Goal: Find specific page/section: Find specific page/section

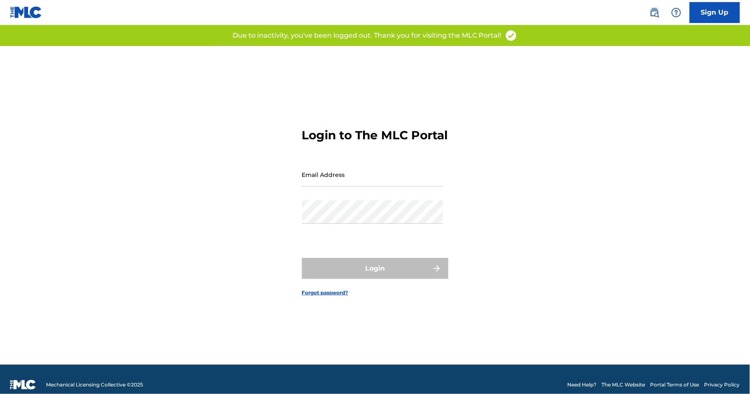
click at [382, 183] on input "Email Address" at bounding box center [372, 175] width 141 height 24
type input "[EMAIL_ADDRESS][DOMAIN_NAME]"
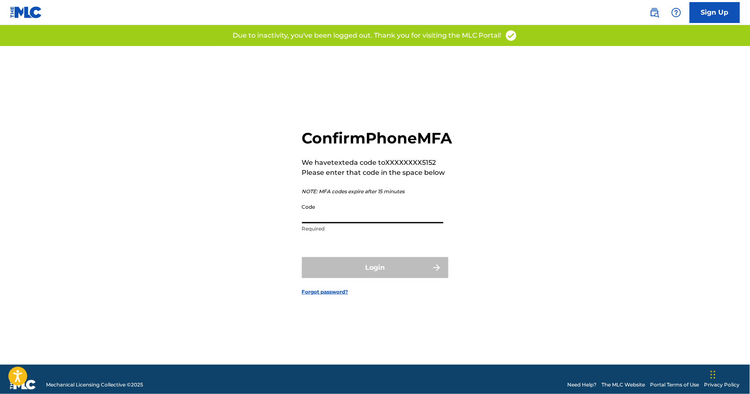
click at [323, 221] on input "Code" at bounding box center [372, 212] width 141 height 24
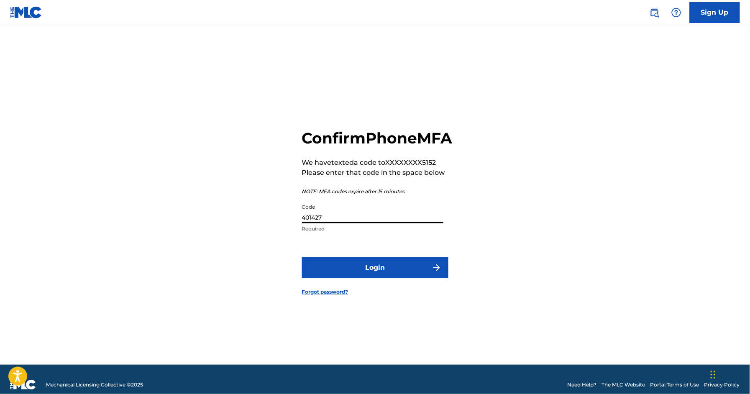
type input "401427"
click at [378, 272] on button "Login" at bounding box center [375, 267] width 146 height 21
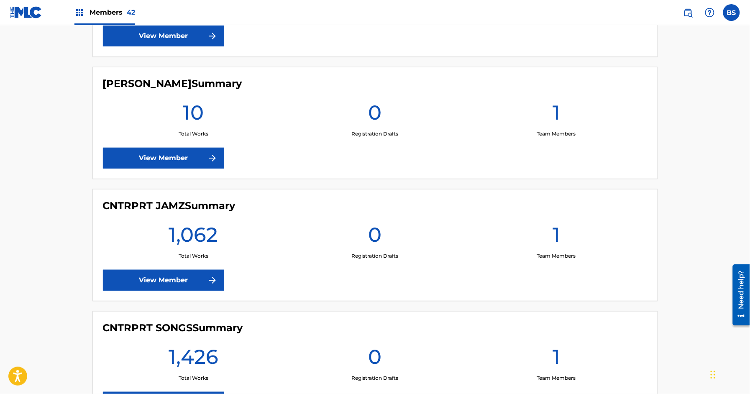
scroll to position [967, 0]
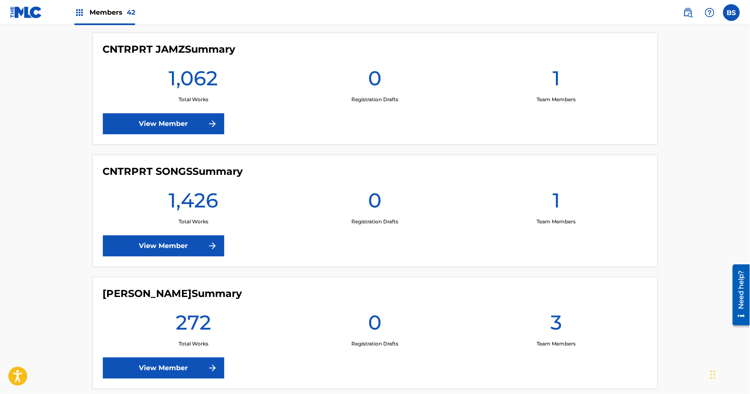
click at [167, 128] on link "View Member" at bounding box center [163, 123] width 121 height 21
